Goal: Find specific page/section: Find specific page/section

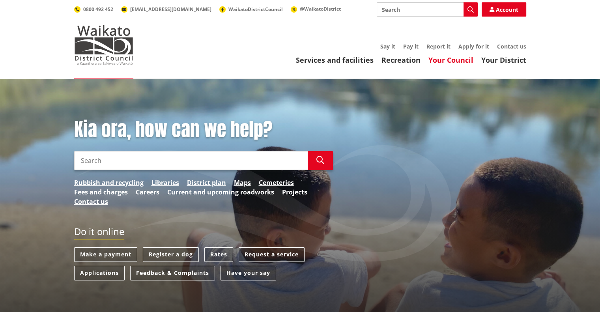
click at [464, 58] on link "Your Council" at bounding box center [451, 59] width 45 height 9
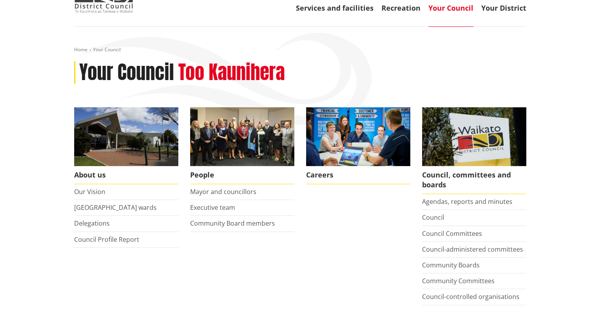
scroll to position [79, 0]
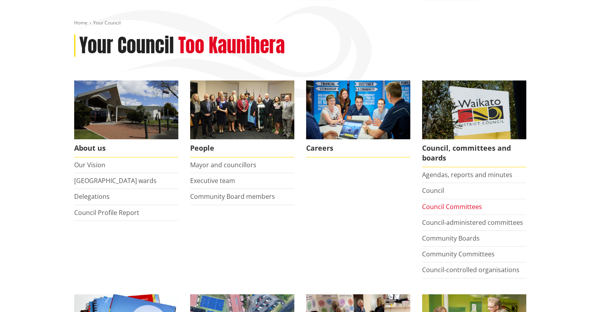
click at [452, 208] on link "Council Committees" at bounding box center [452, 206] width 60 height 9
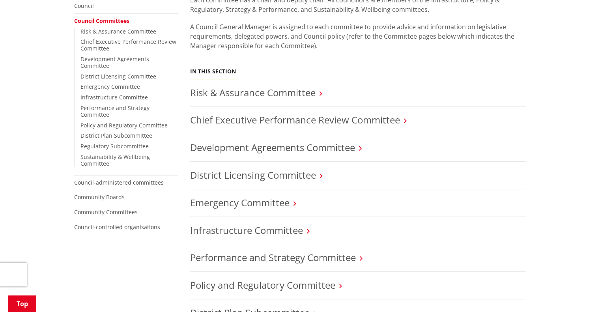
scroll to position [194, 0]
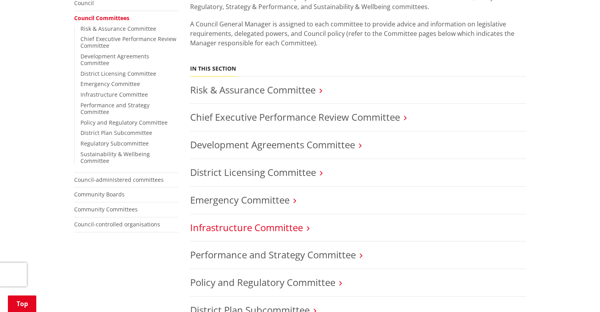
click at [249, 229] on link "Infrastructure Committee" at bounding box center [246, 227] width 113 height 13
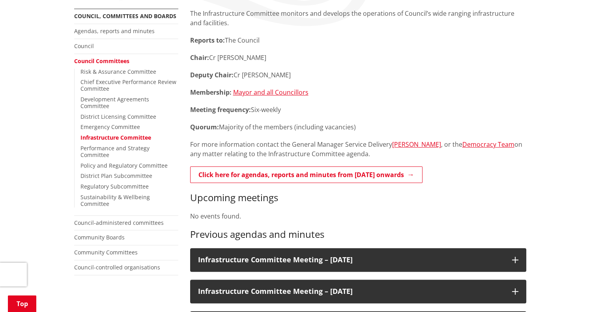
scroll to position [147, 0]
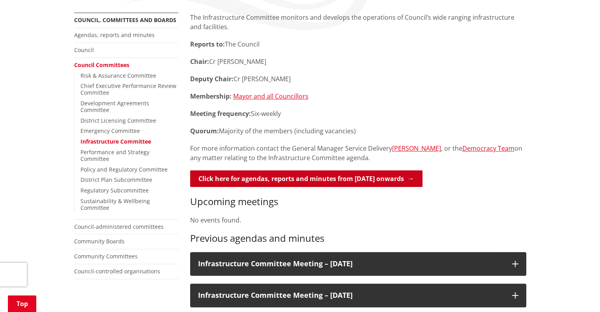
click at [358, 180] on link "Click here for agendas, reports and minutes from May 2024 onwards" at bounding box center [306, 178] width 232 height 17
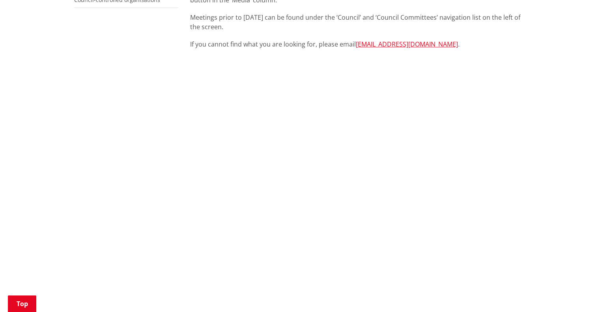
scroll to position [545, 0]
